Goal: Task Accomplishment & Management: Use online tool/utility

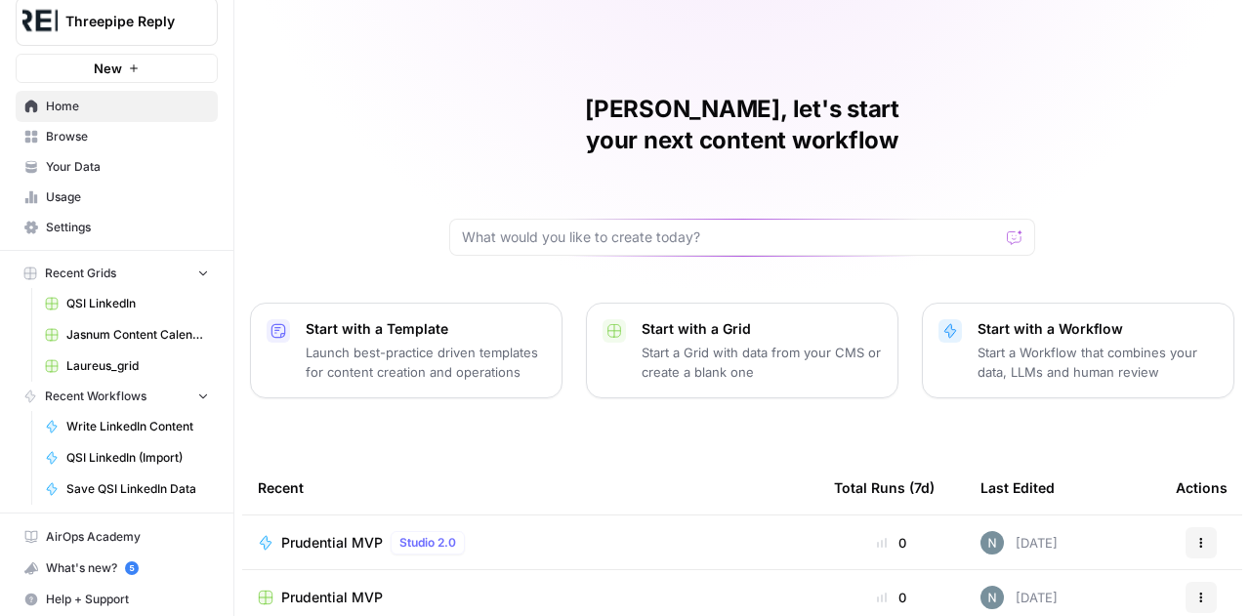
click at [94, 163] on span "Your Data" at bounding box center [127, 167] width 163 height 18
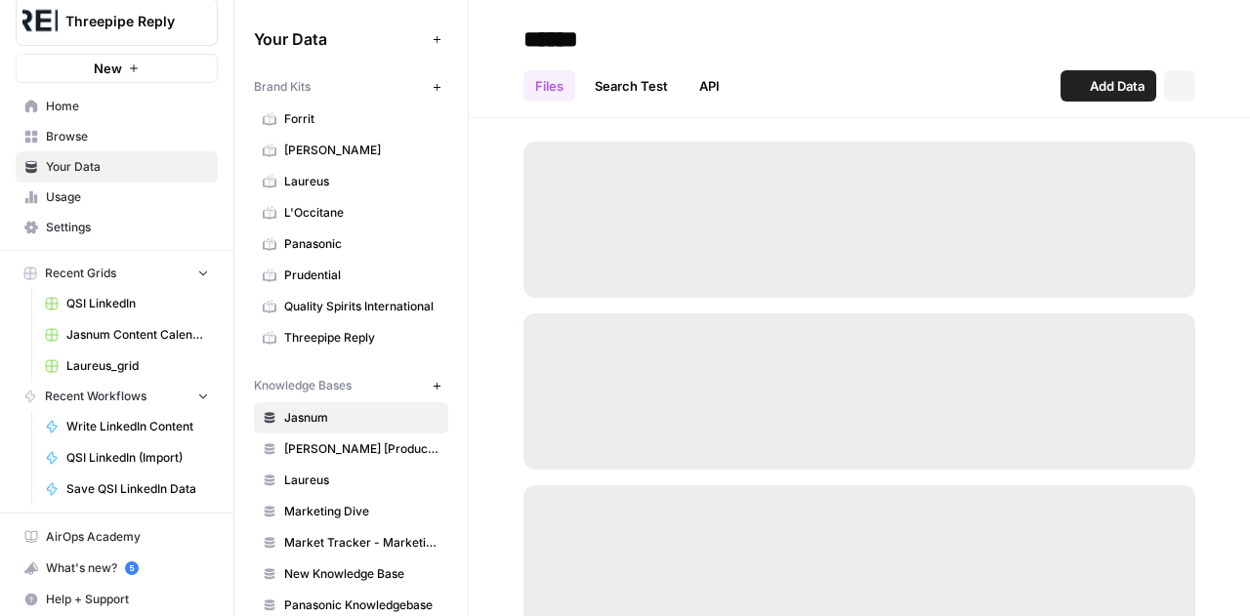
click at [76, 133] on span "Browse" at bounding box center [127, 137] width 163 height 18
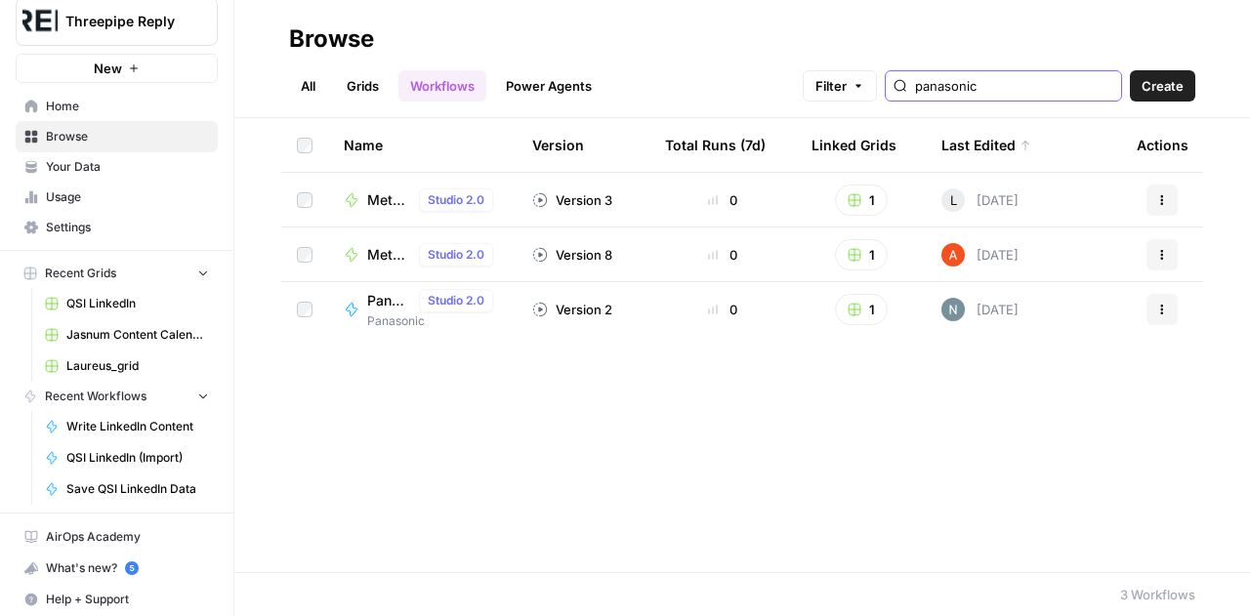
click at [979, 87] on input "panasonic" at bounding box center [1014, 86] width 198 height 20
type input "prudential"
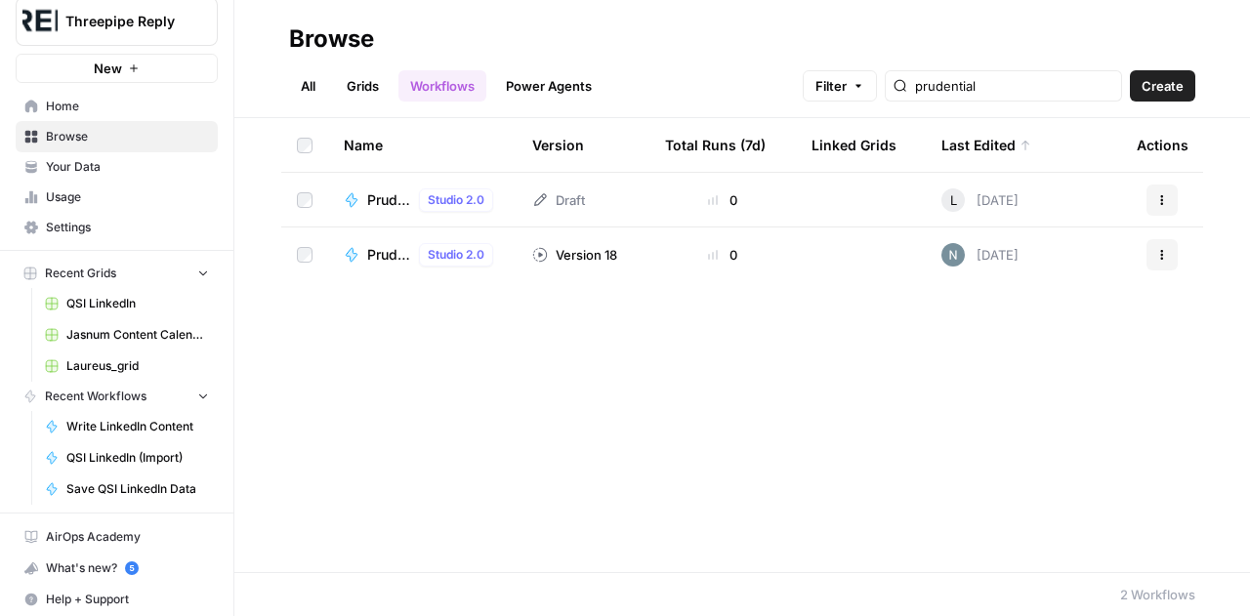
click at [391, 252] on span "Prudential MVP" at bounding box center [389, 255] width 44 height 20
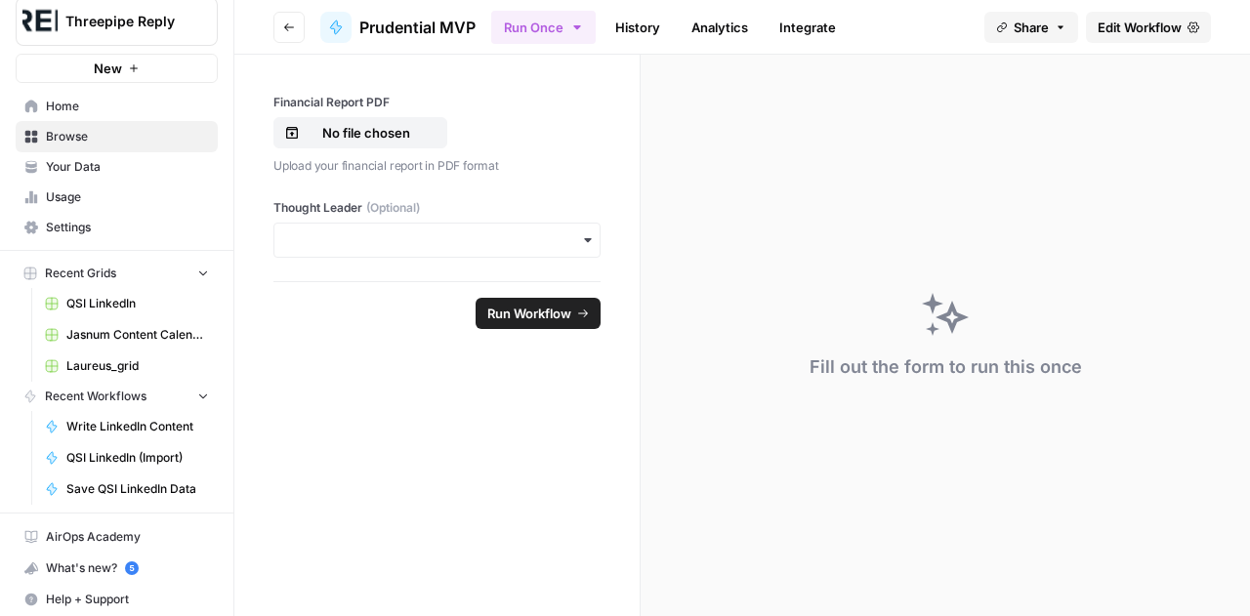
click at [1142, 26] on span "Edit Workflow" at bounding box center [1139, 28] width 84 height 20
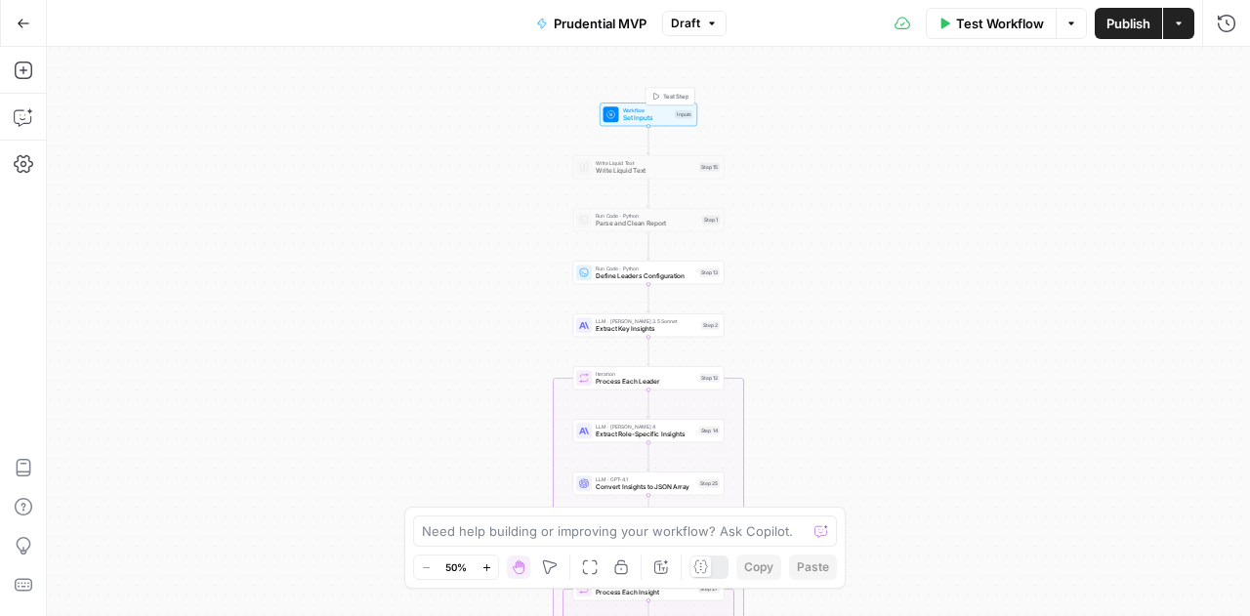
click at [631, 111] on span "Workflow" at bounding box center [647, 110] width 49 height 8
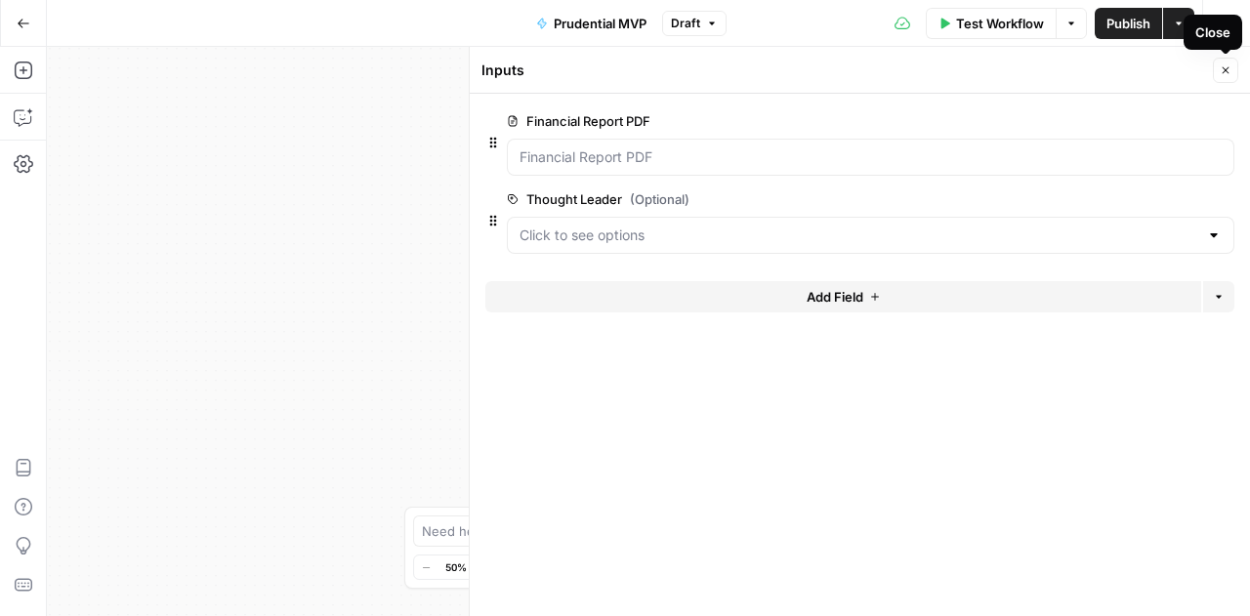
click at [1230, 77] on button "Close" at bounding box center [1225, 70] width 25 height 25
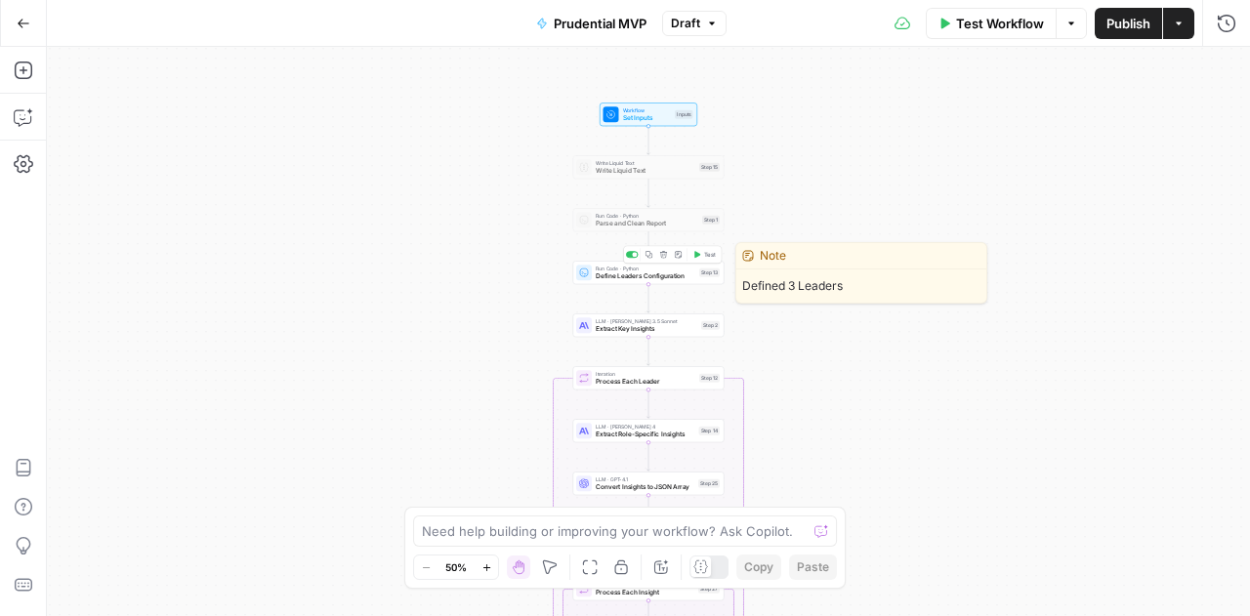
click at [632, 277] on span "Define Leaders Configuration" at bounding box center [646, 276] width 100 height 10
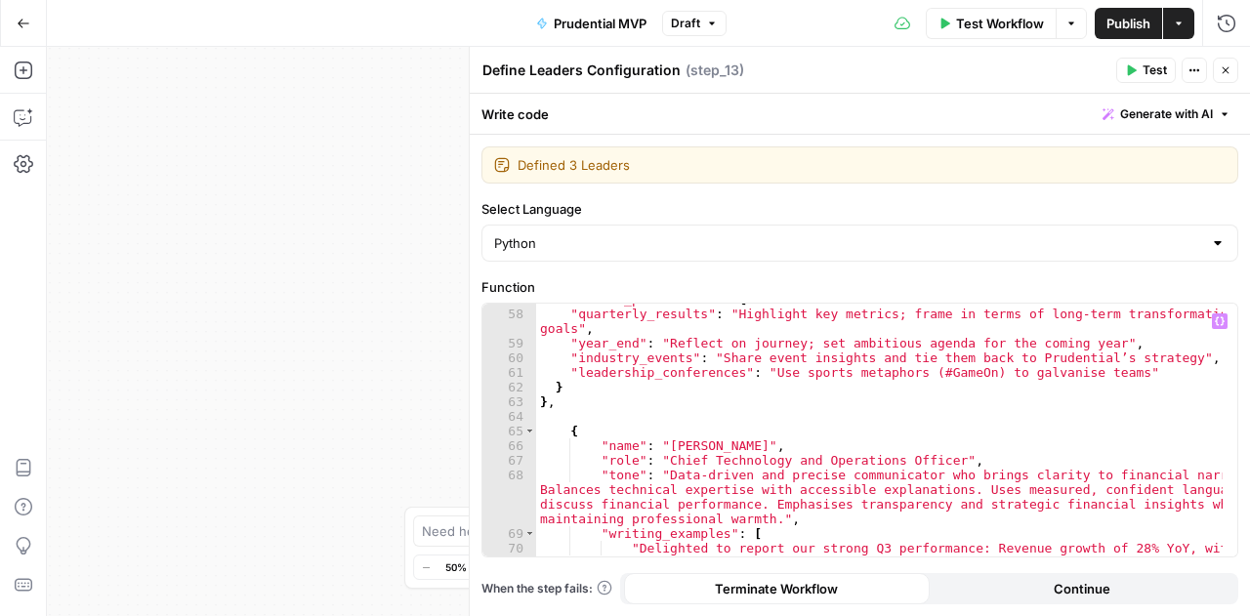
scroll to position [1037, 0]
click at [1225, 72] on icon "button" at bounding box center [1225, 70] width 12 height 12
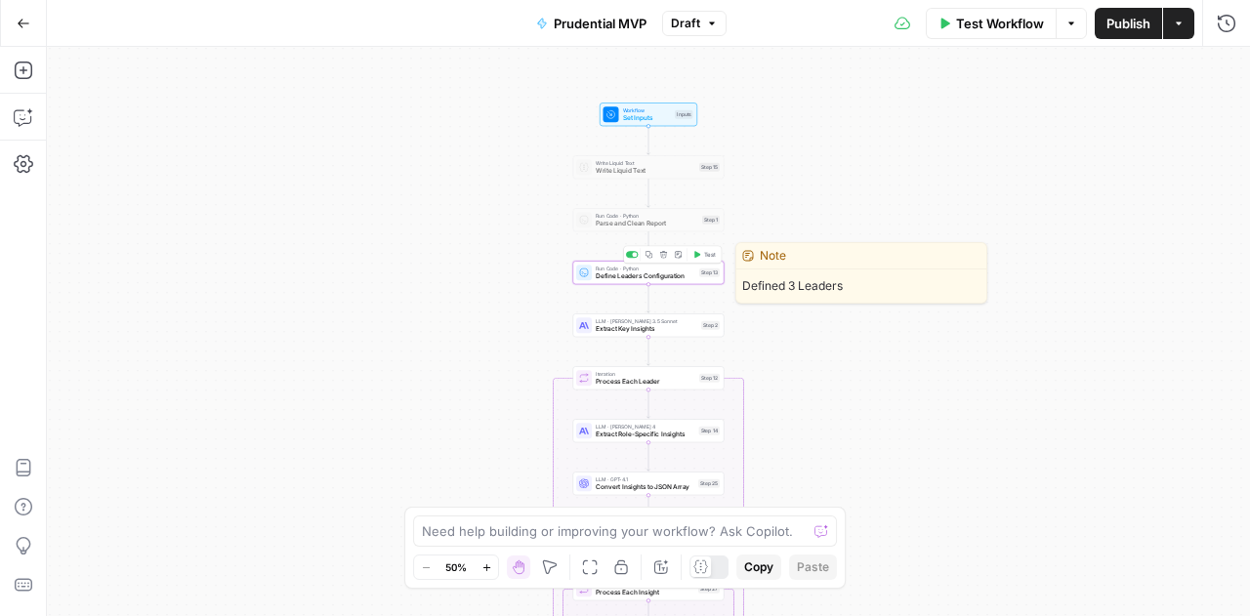
click at [621, 274] on span "Define Leaders Configuration" at bounding box center [646, 276] width 100 height 10
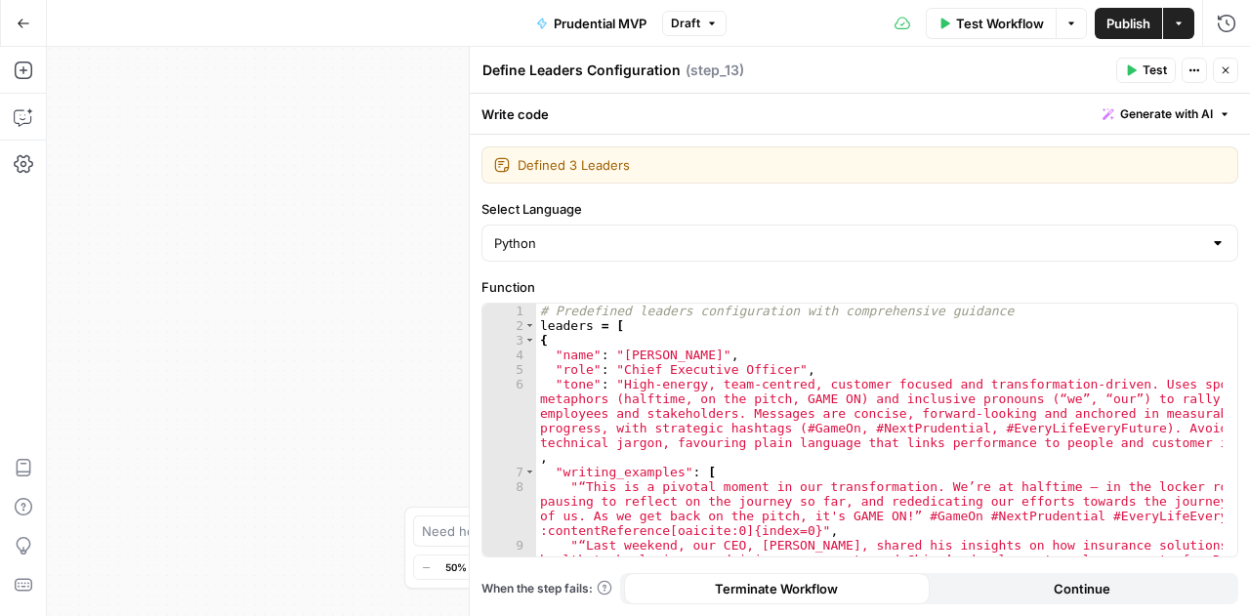
click at [1230, 73] on icon "button" at bounding box center [1225, 70] width 12 height 12
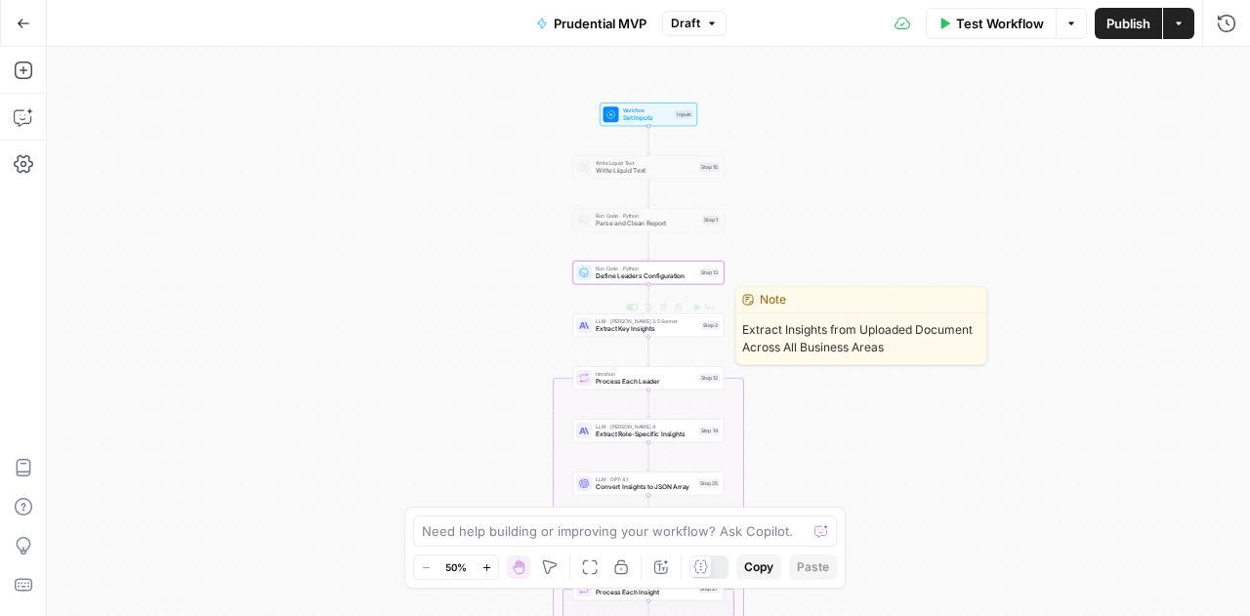
click at [621, 331] on span "Extract Key Insights" at bounding box center [647, 329] width 102 height 10
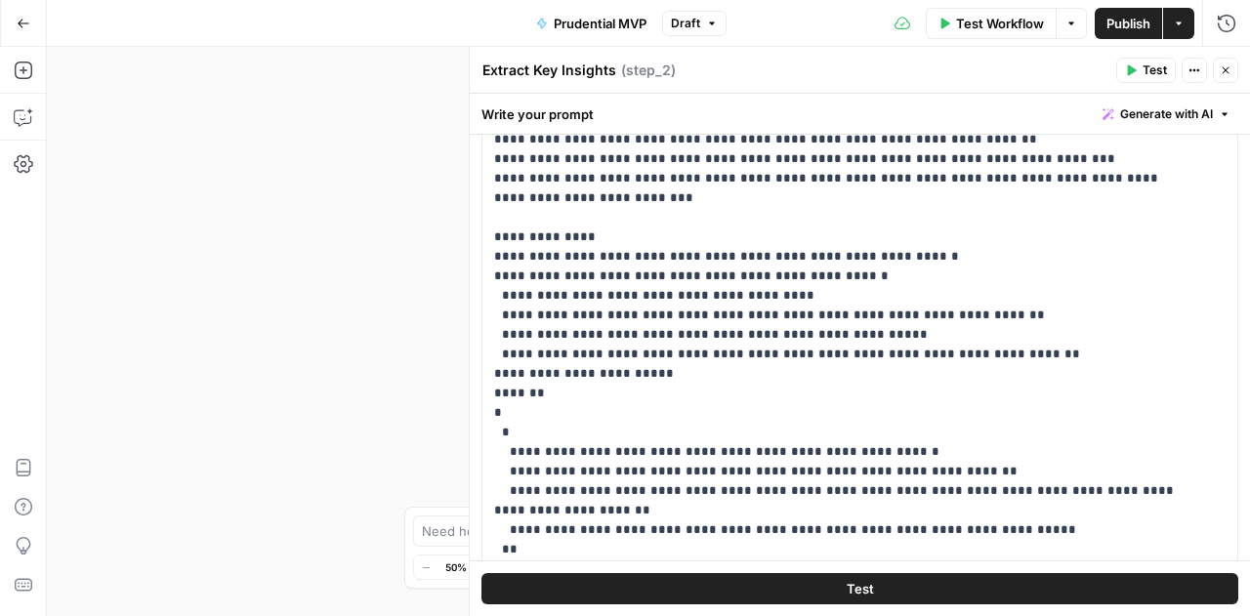
scroll to position [449, 0]
click at [1228, 77] on button "Close" at bounding box center [1225, 70] width 25 height 25
